Goal: Navigation & Orientation: Find specific page/section

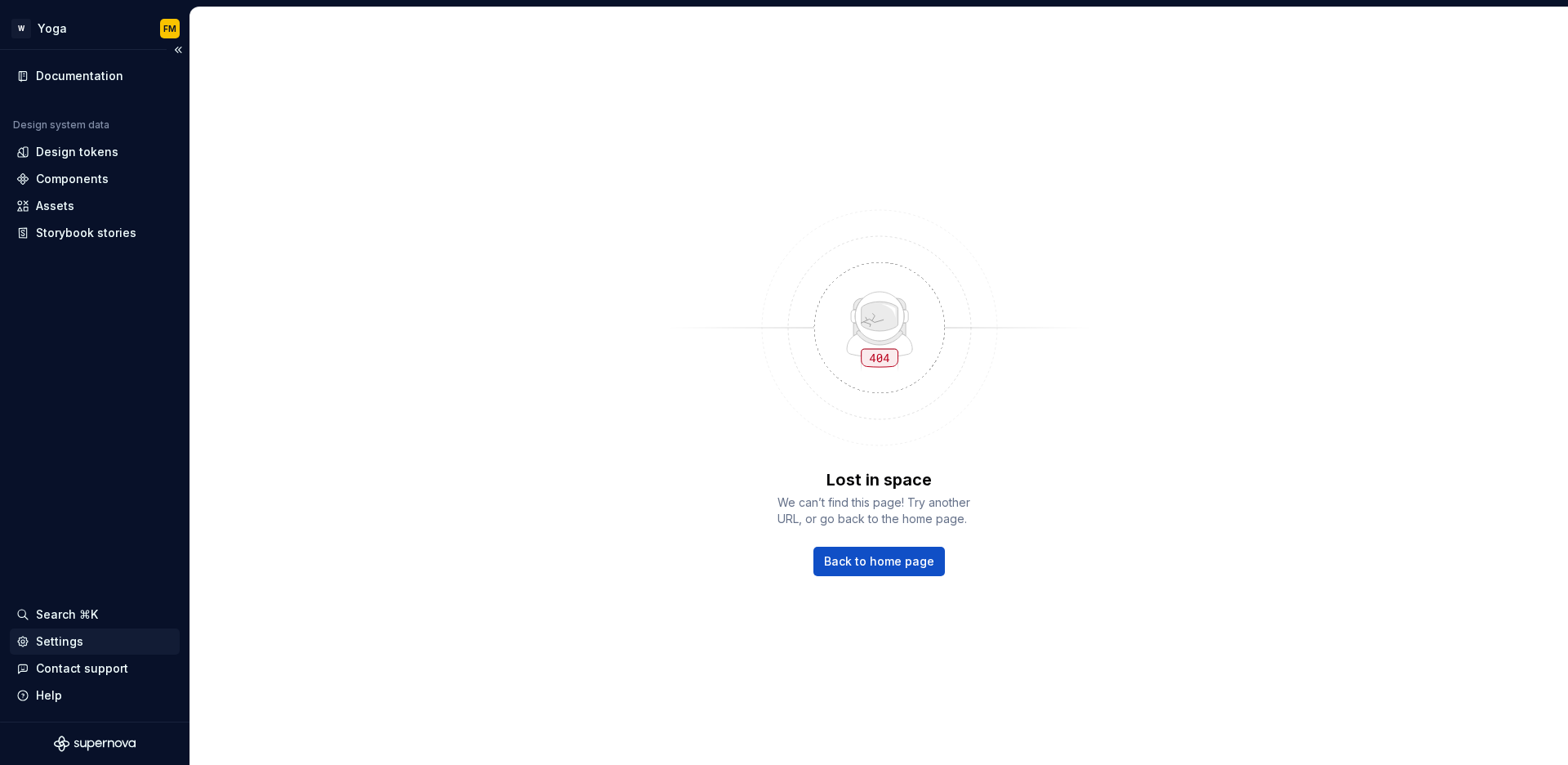
click at [100, 642] on div "Settings" at bounding box center [95, 641] width 157 height 17
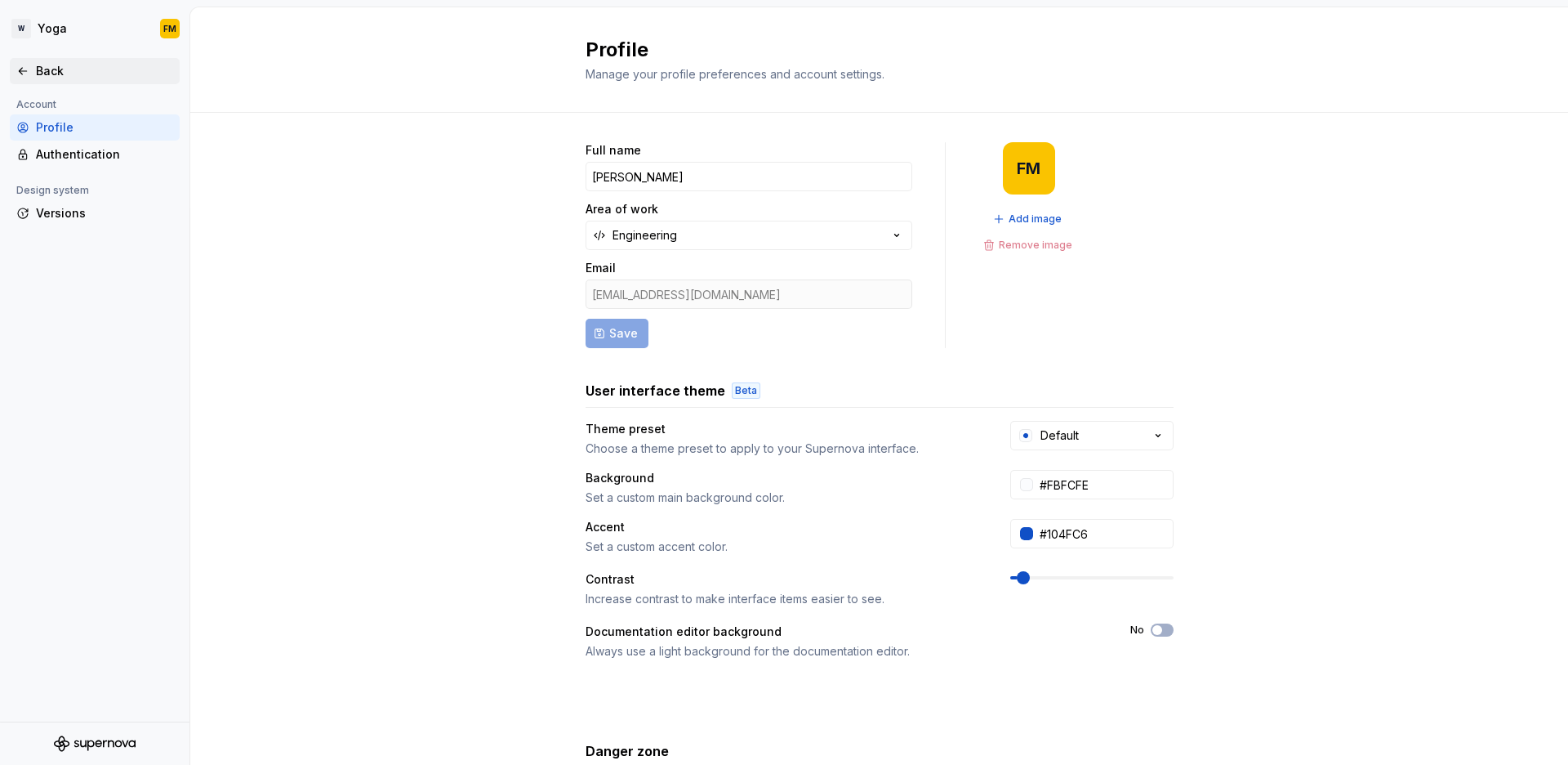
click at [34, 70] on div "Back" at bounding box center [95, 71] width 157 height 17
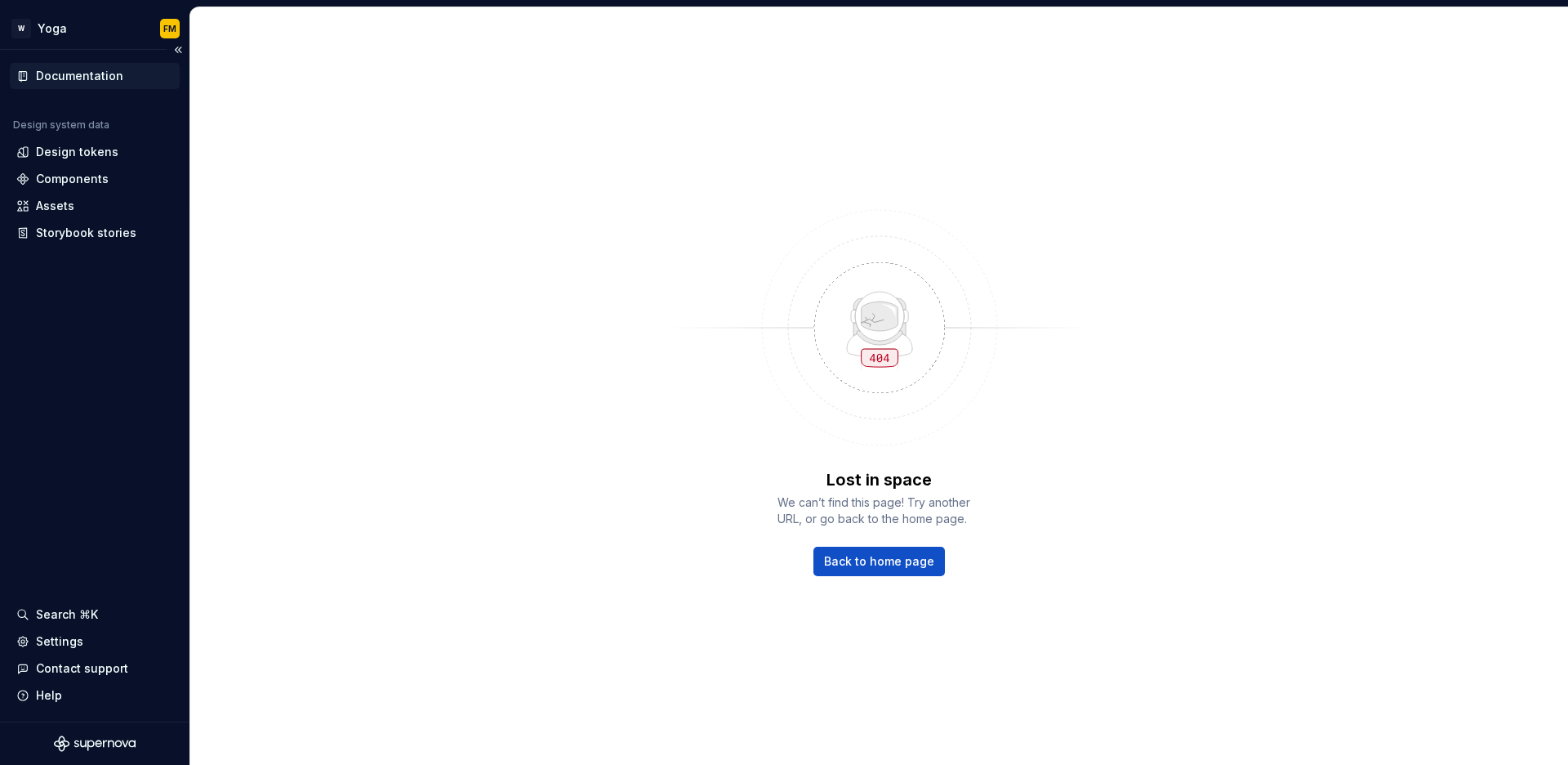
click at [111, 77] on div "Documentation" at bounding box center [80, 76] width 87 height 17
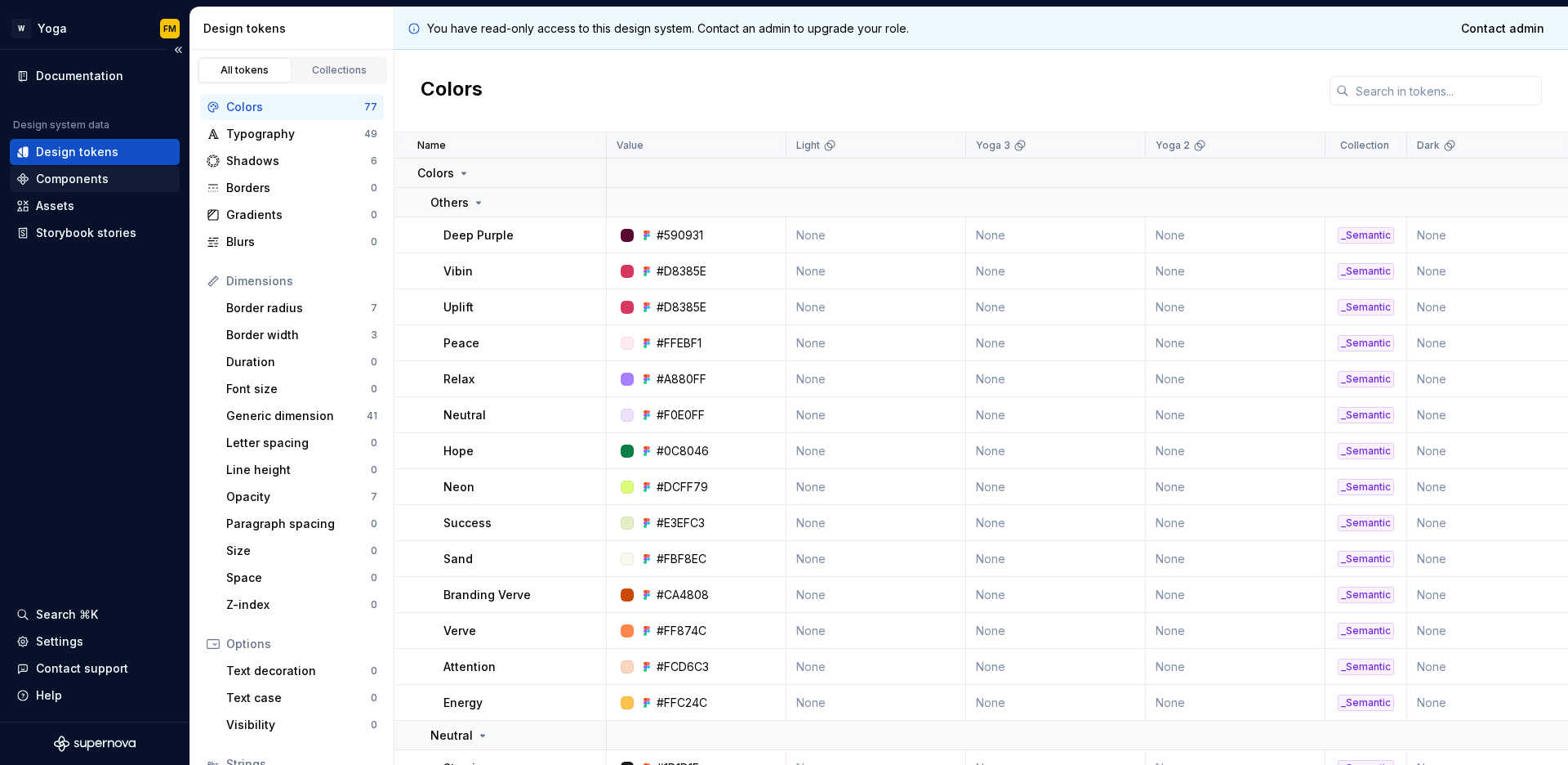
click at [102, 177] on div "Components" at bounding box center [72, 179] width 73 height 17
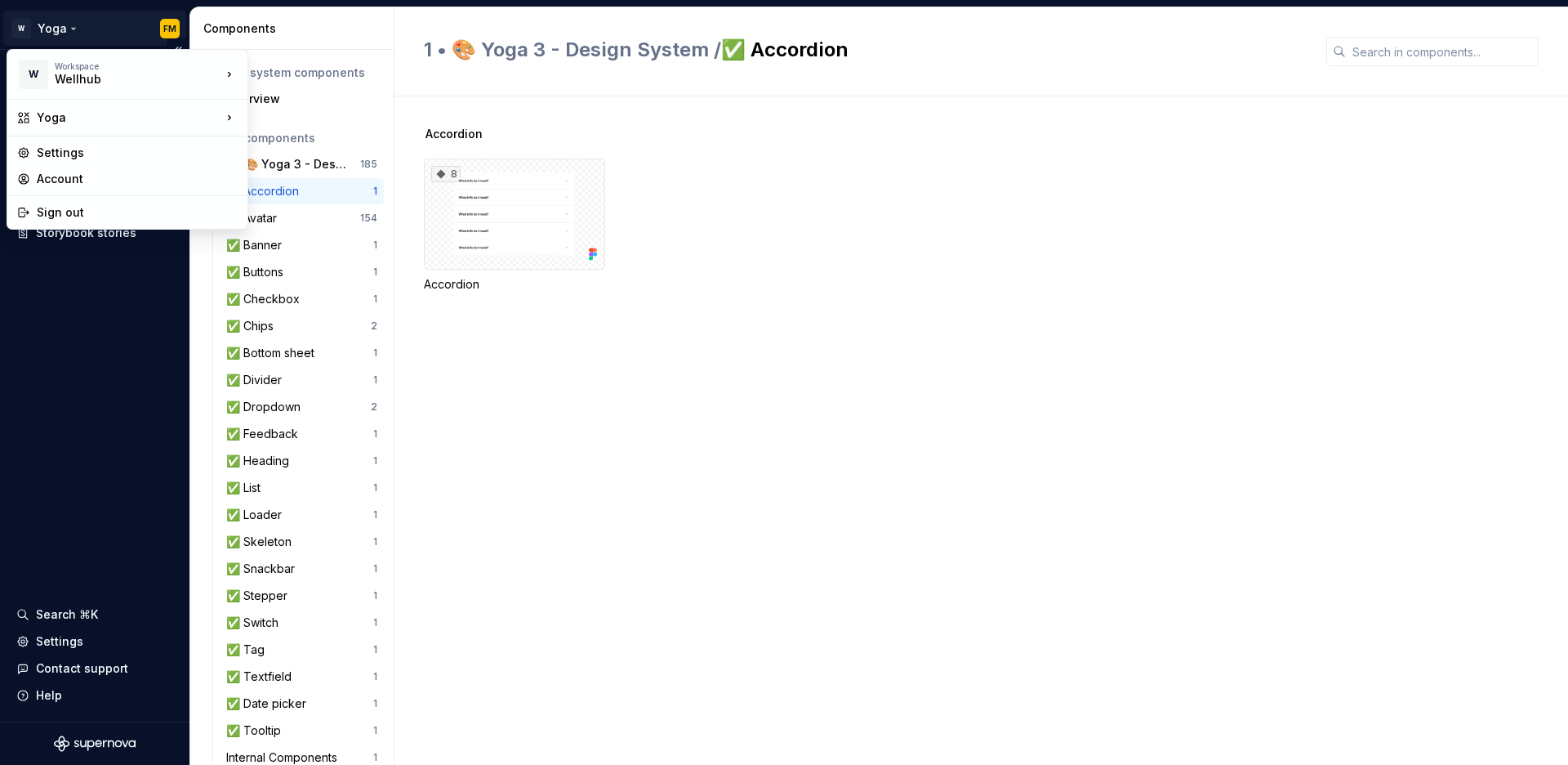
click at [31, 16] on html "W Yoga FM Documentation Design system data Design tokens Components Assets Stor…" at bounding box center [784, 382] width 1568 height 765
click at [69, 151] on div "Settings" at bounding box center [137, 152] width 201 height 17
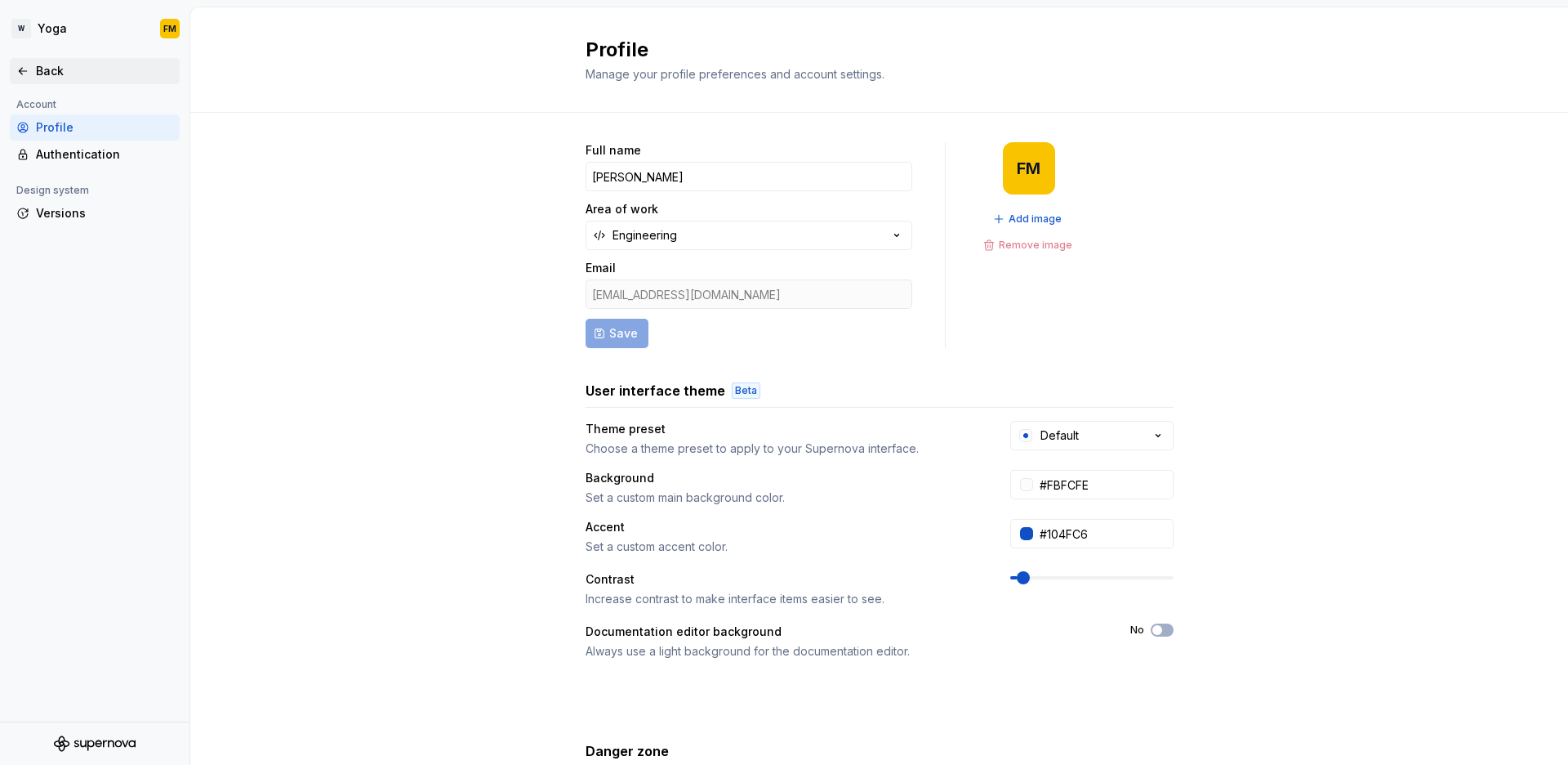
click at [59, 63] on div "Back" at bounding box center [104, 71] width 137 height 17
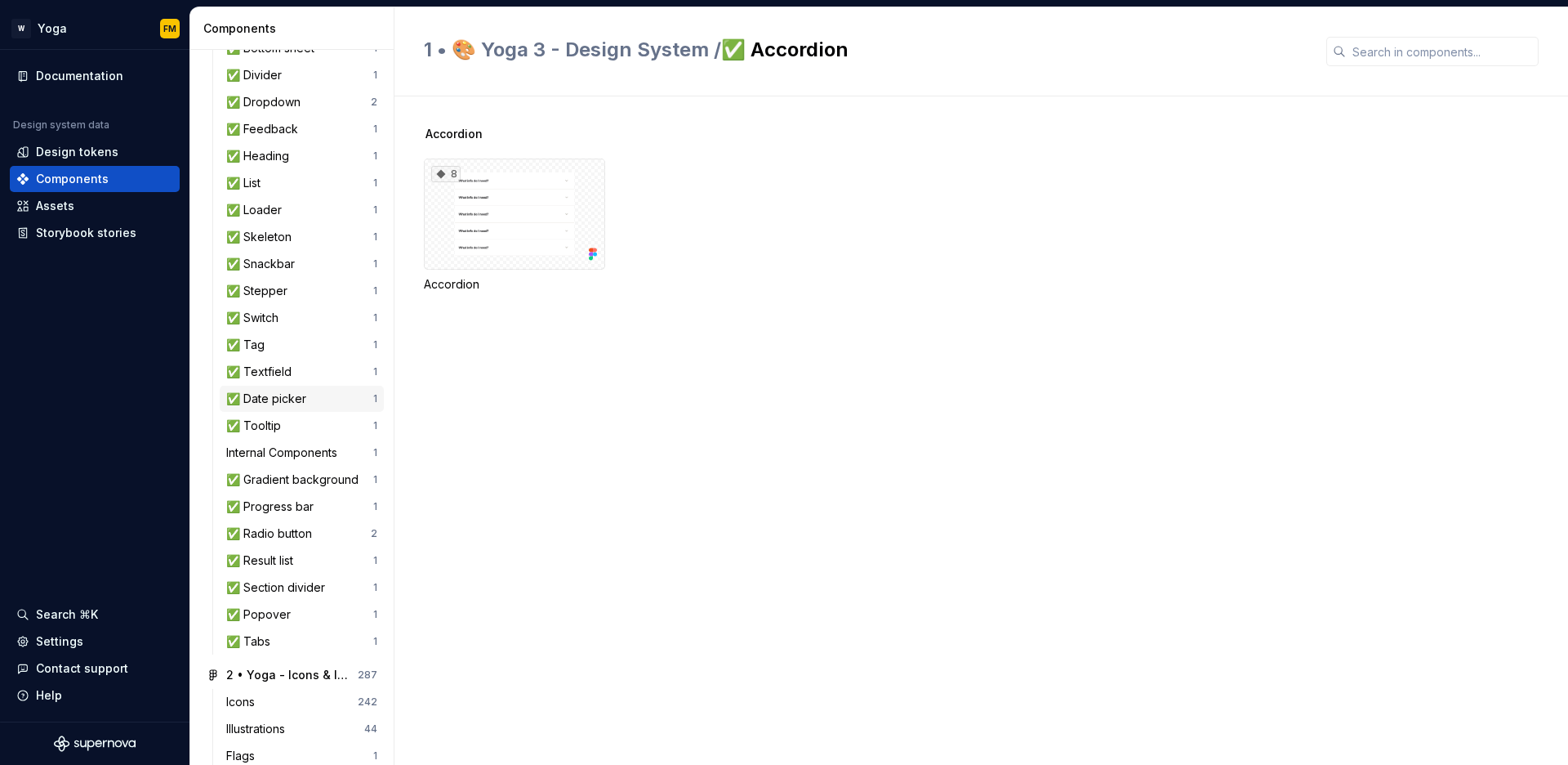
scroll to position [325, 0]
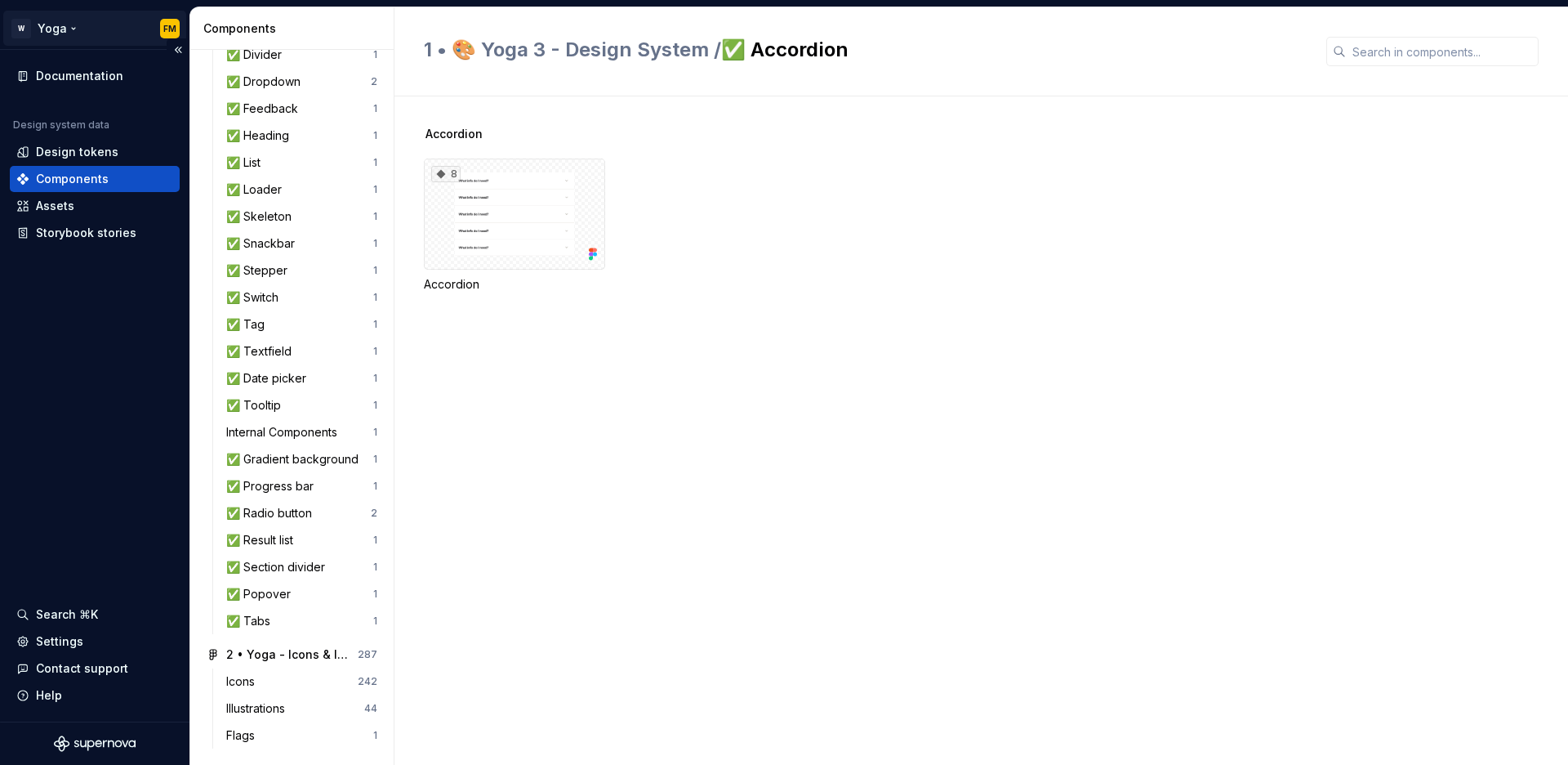
click at [68, 26] on html "W Yoga FM Documentation Design system data Design tokens Components Assets Stor…" at bounding box center [784, 382] width 1568 height 765
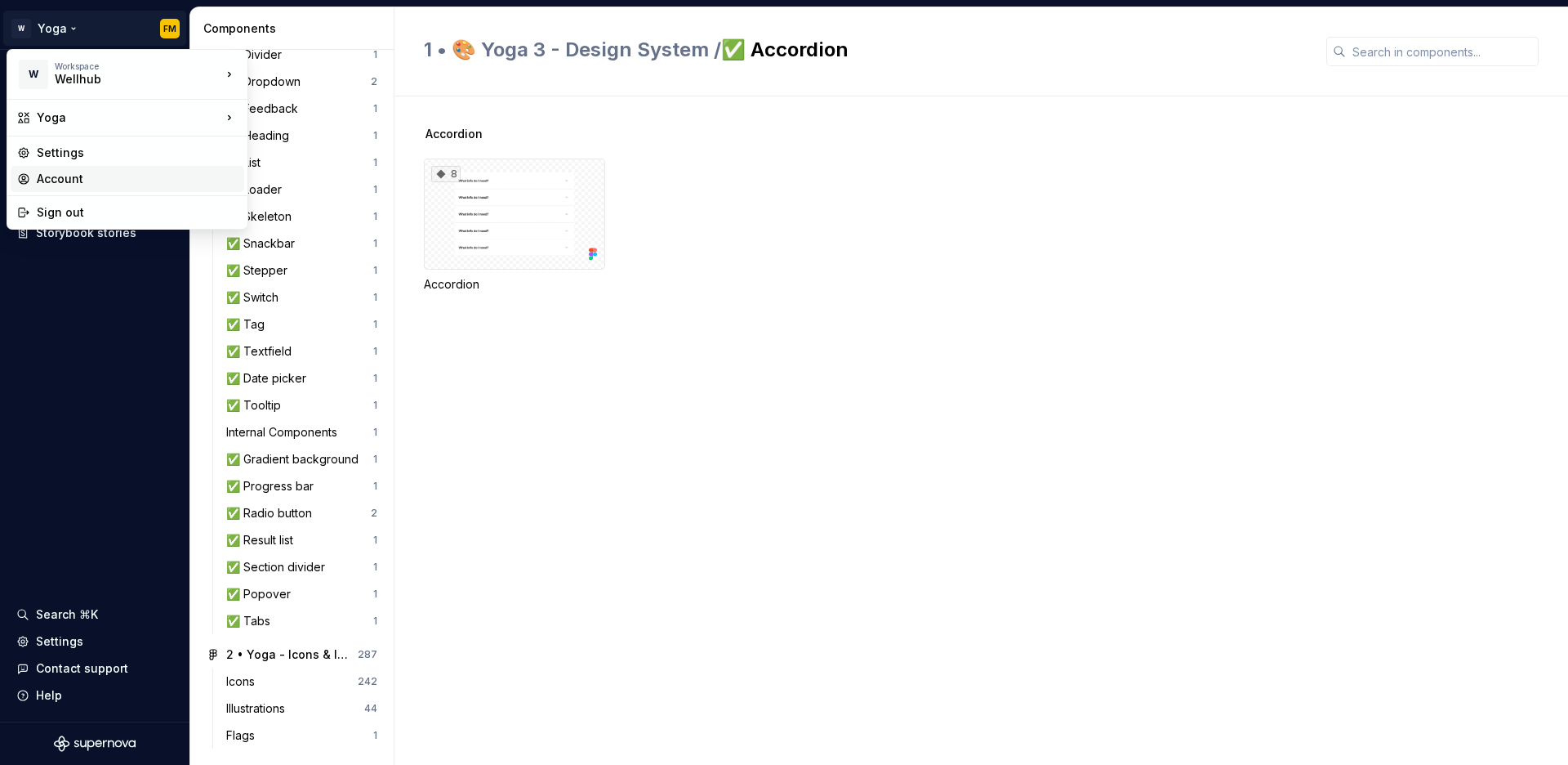
click at [78, 184] on div "Account" at bounding box center [137, 179] width 201 height 17
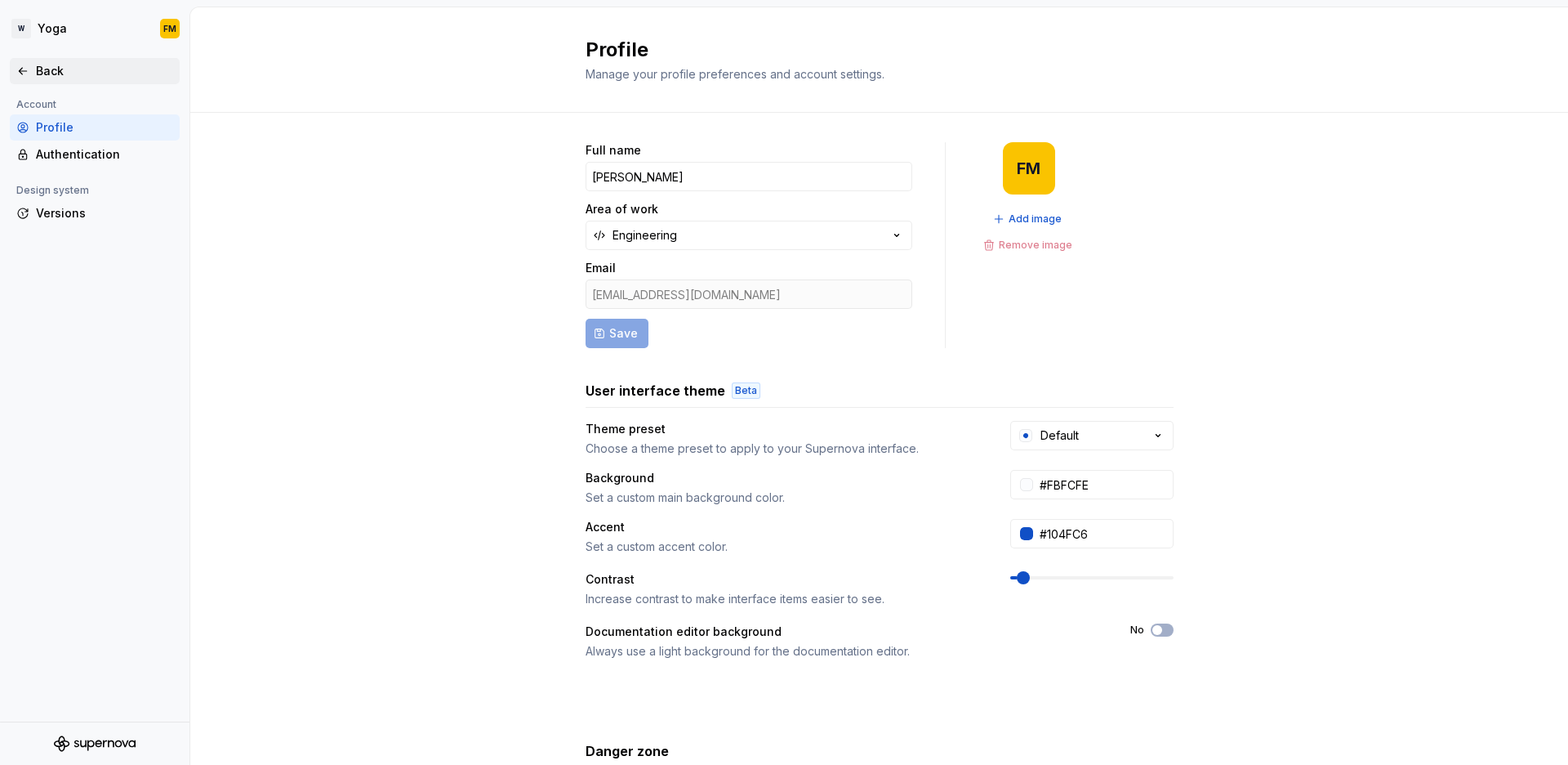
click at [24, 70] on icon at bounding box center [22, 70] width 13 height 13
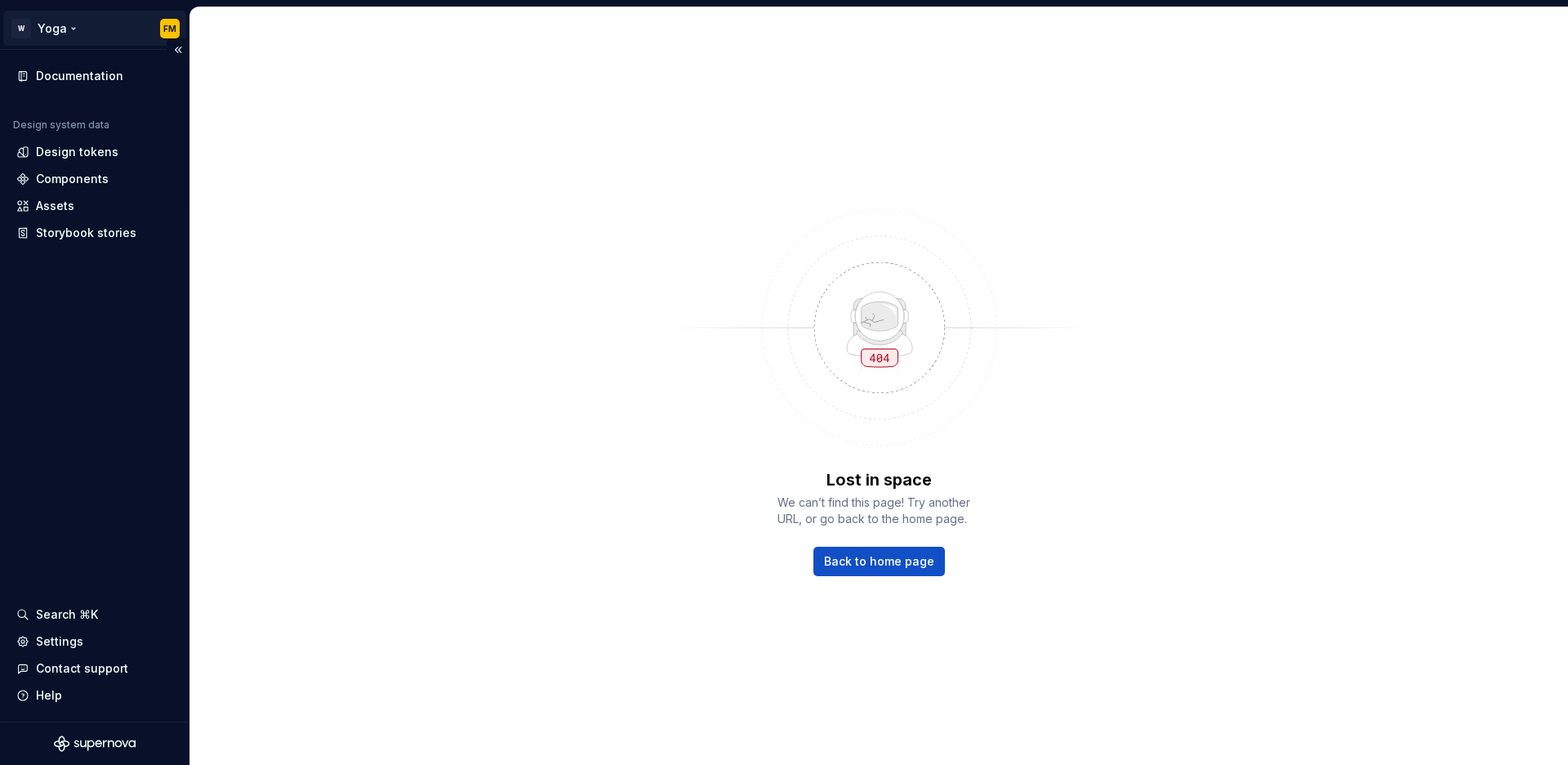
click at [69, 30] on html "W Yoga FM Documentation Design system data Design tokens Components Assets Stor…" at bounding box center [784, 382] width 1568 height 765
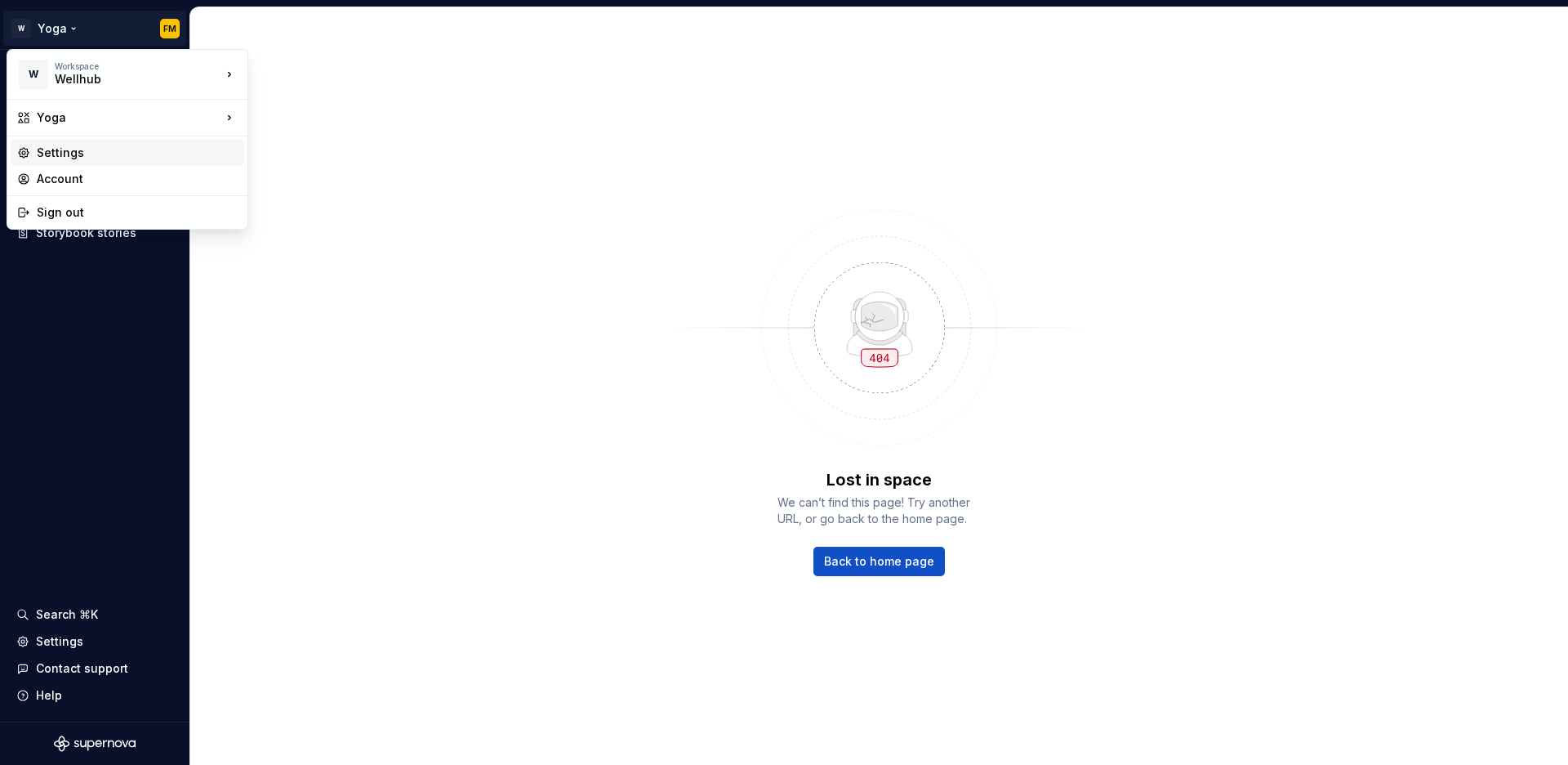
click at [75, 149] on div "Settings" at bounding box center [137, 152] width 201 height 17
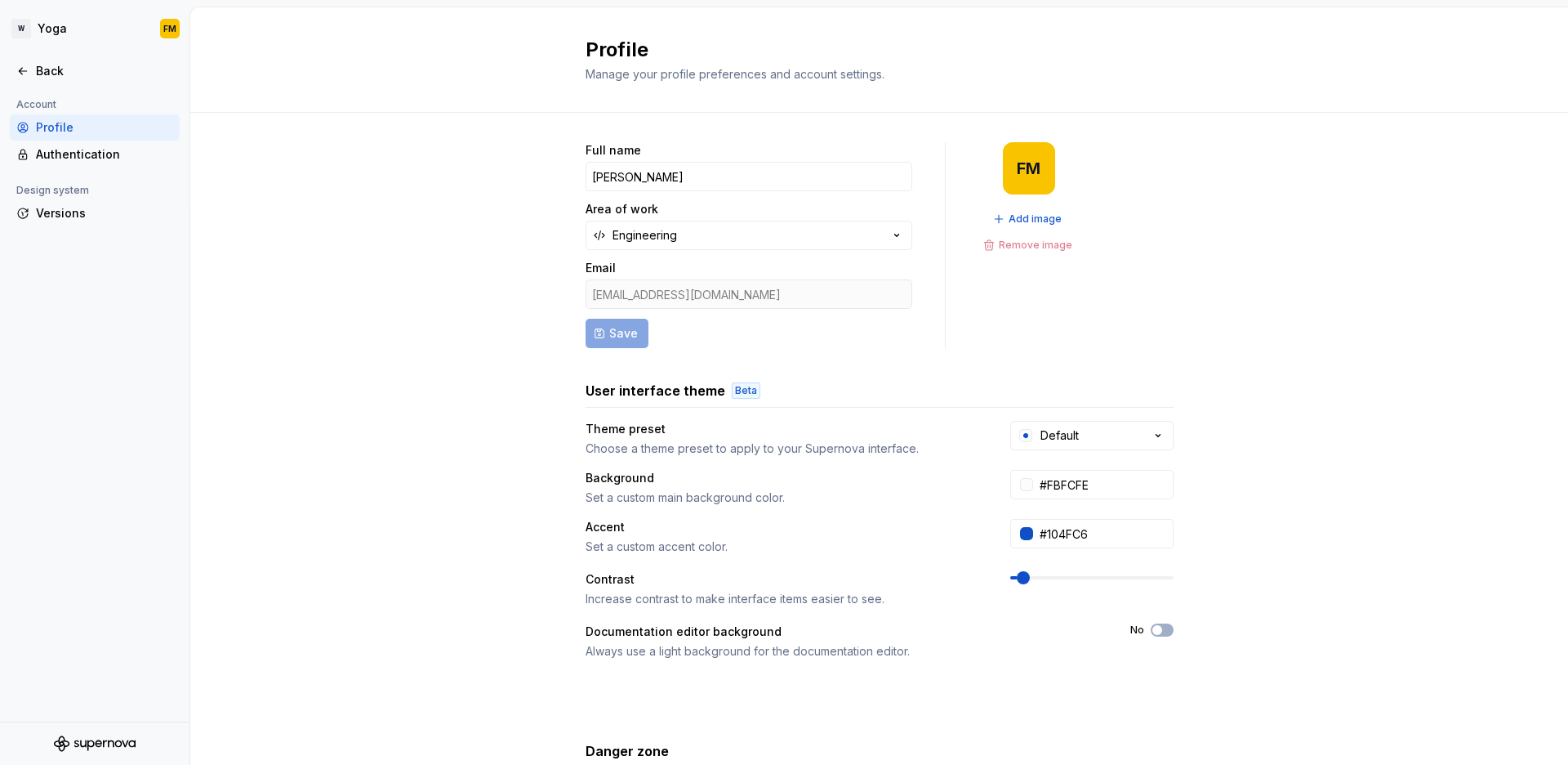
click at [100, 750] on icon "Supernova Logo" at bounding box center [95, 743] width 82 height 17
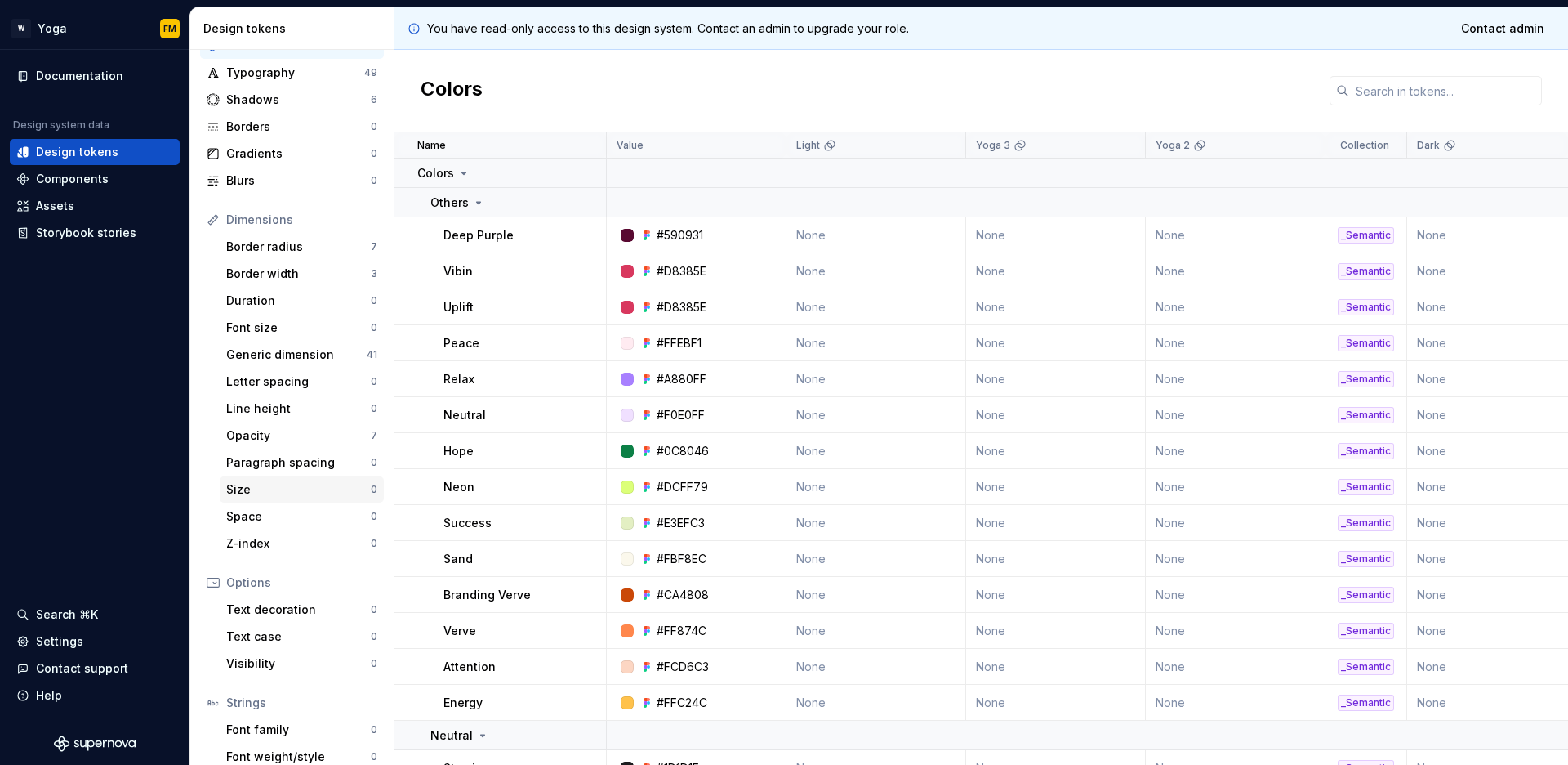
scroll to position [130, 0]
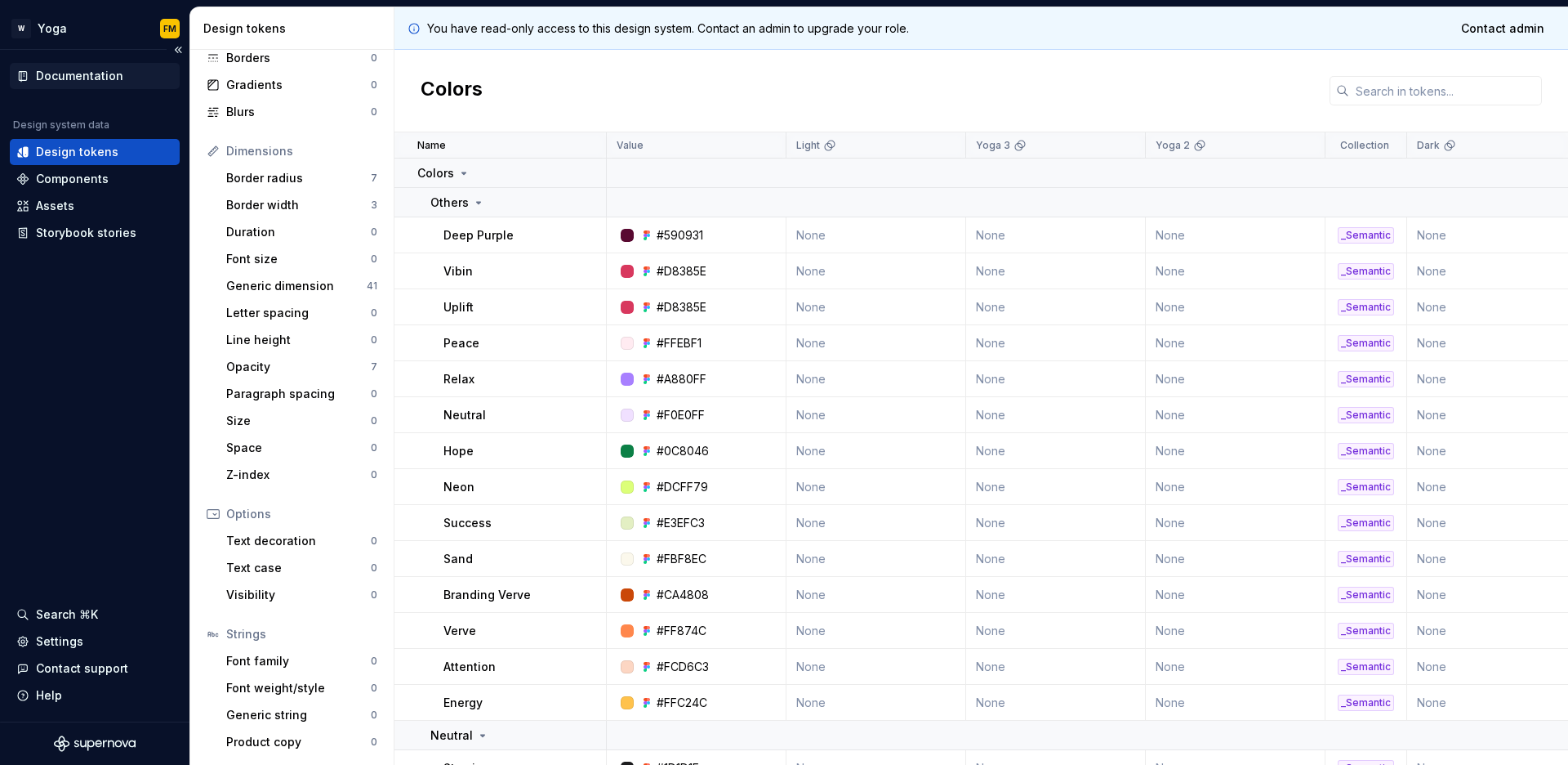
click at [77, 70] on div "Documentation" at bounding box center [80, 76] width 87 height 17
